Goal: Find specific page/section: Find specific page/section

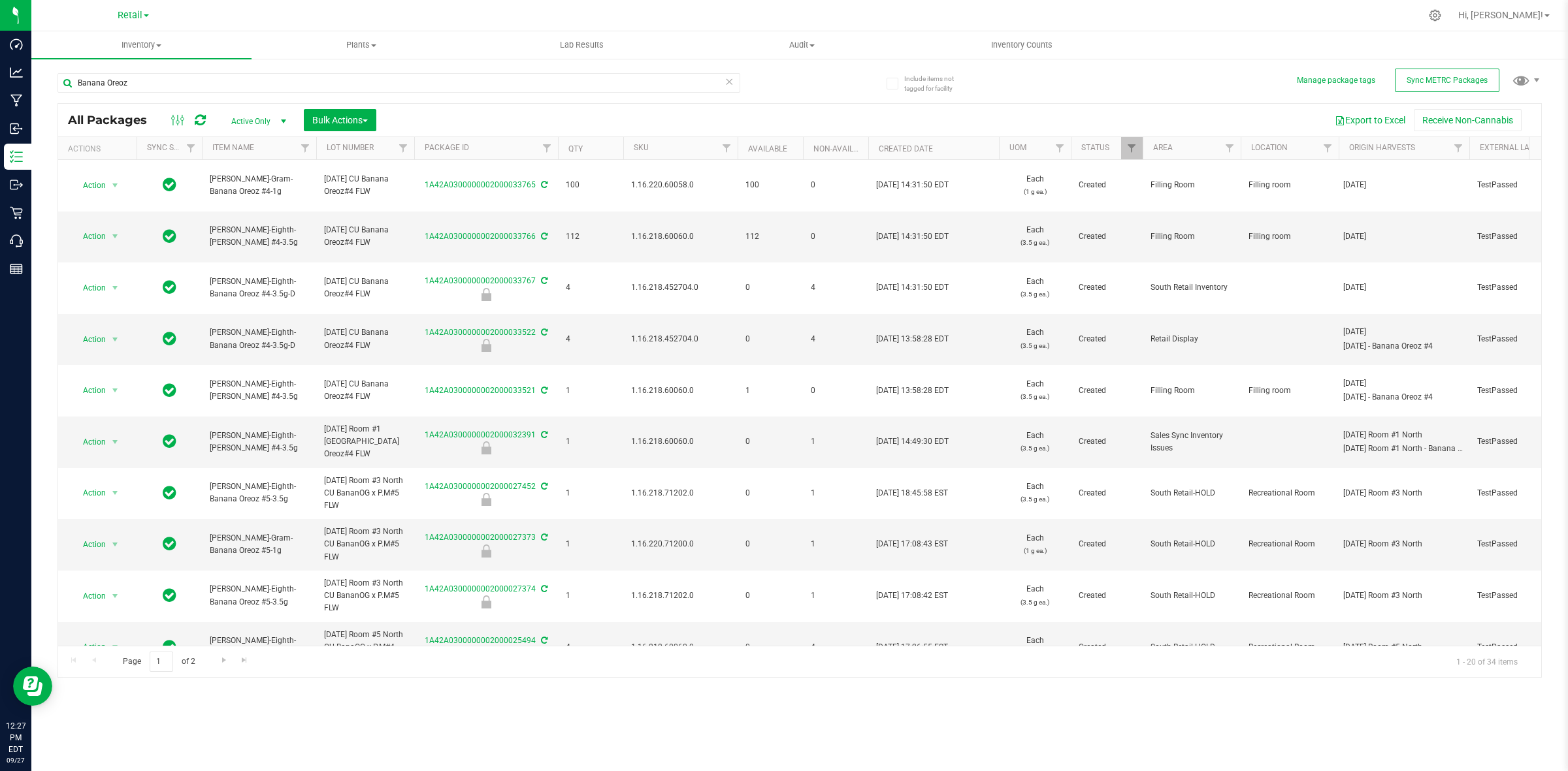
click at [733, 76] on icon at bounding box center [730, 81] width 9 height 16
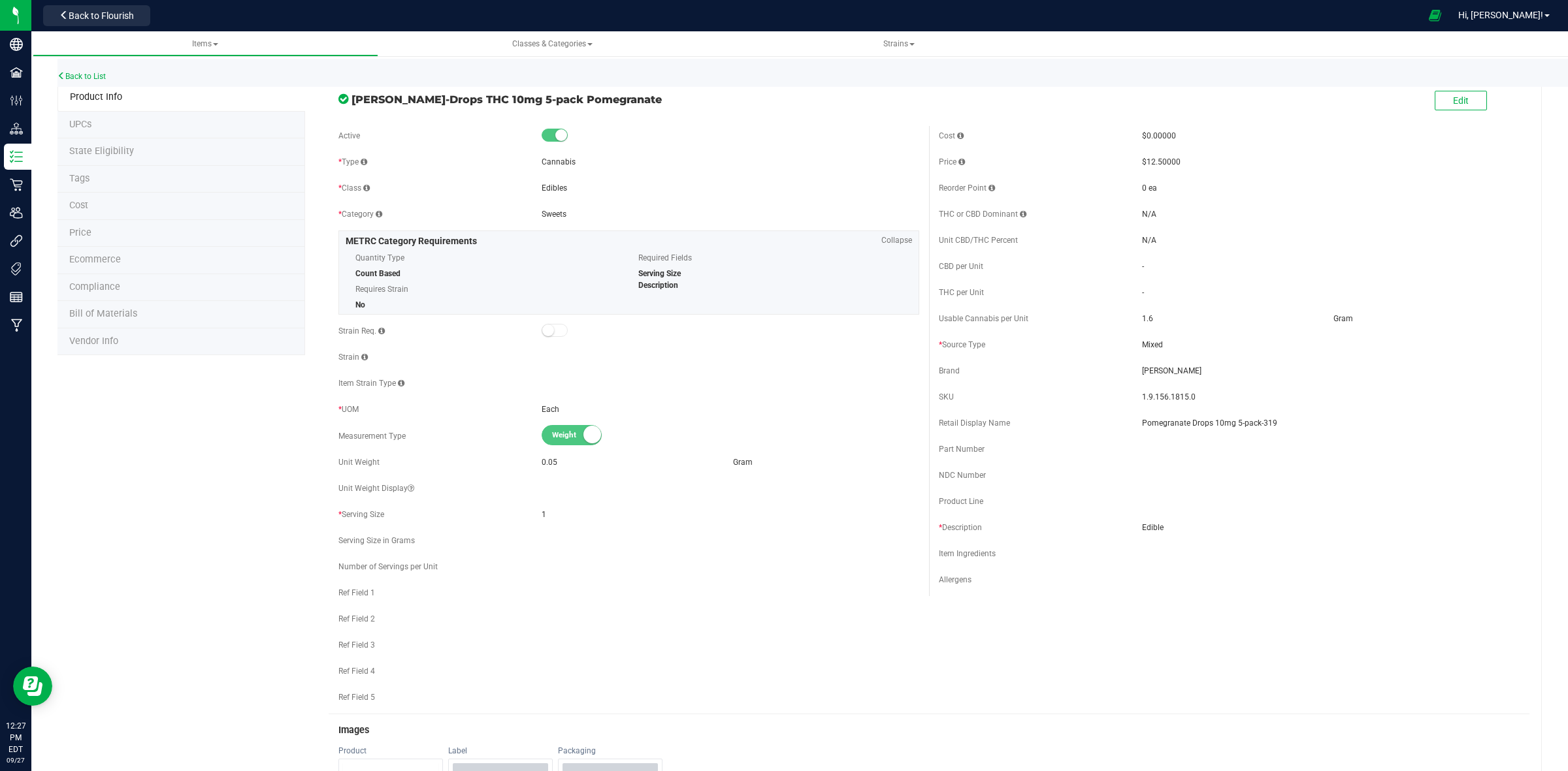
click at [75, 83] on div "Back to List" at bounding box center [841, 72] width 1568 height 28
click at [86, 79] on link "Back to List" at bounding box center [82, 76] width 48 height 9
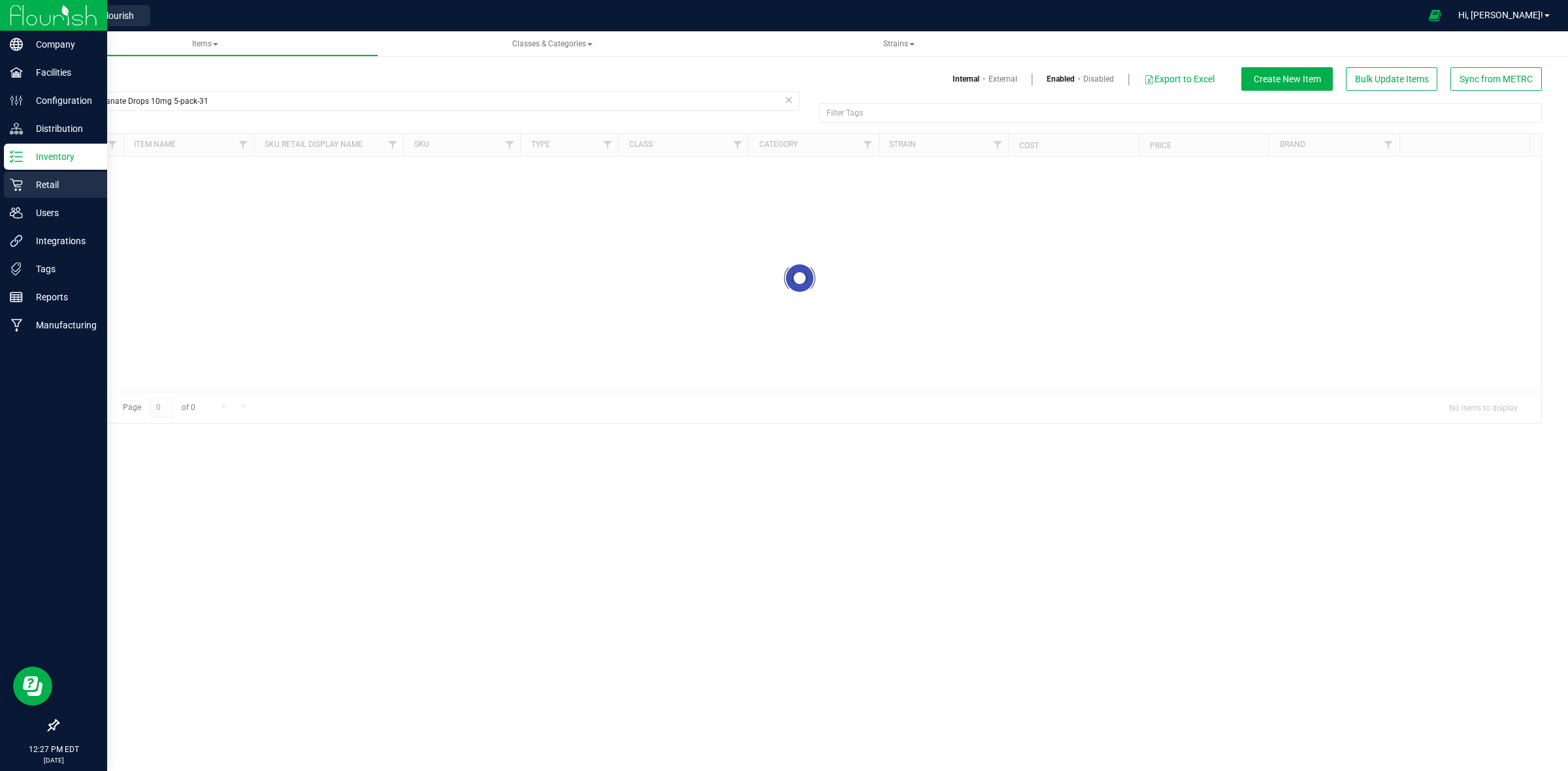
click at [17, 177] on div "Retail" at bounding box center [55, 185] width 103 height 26
